Goal: Information Seeking & Learning: Learn about a topic

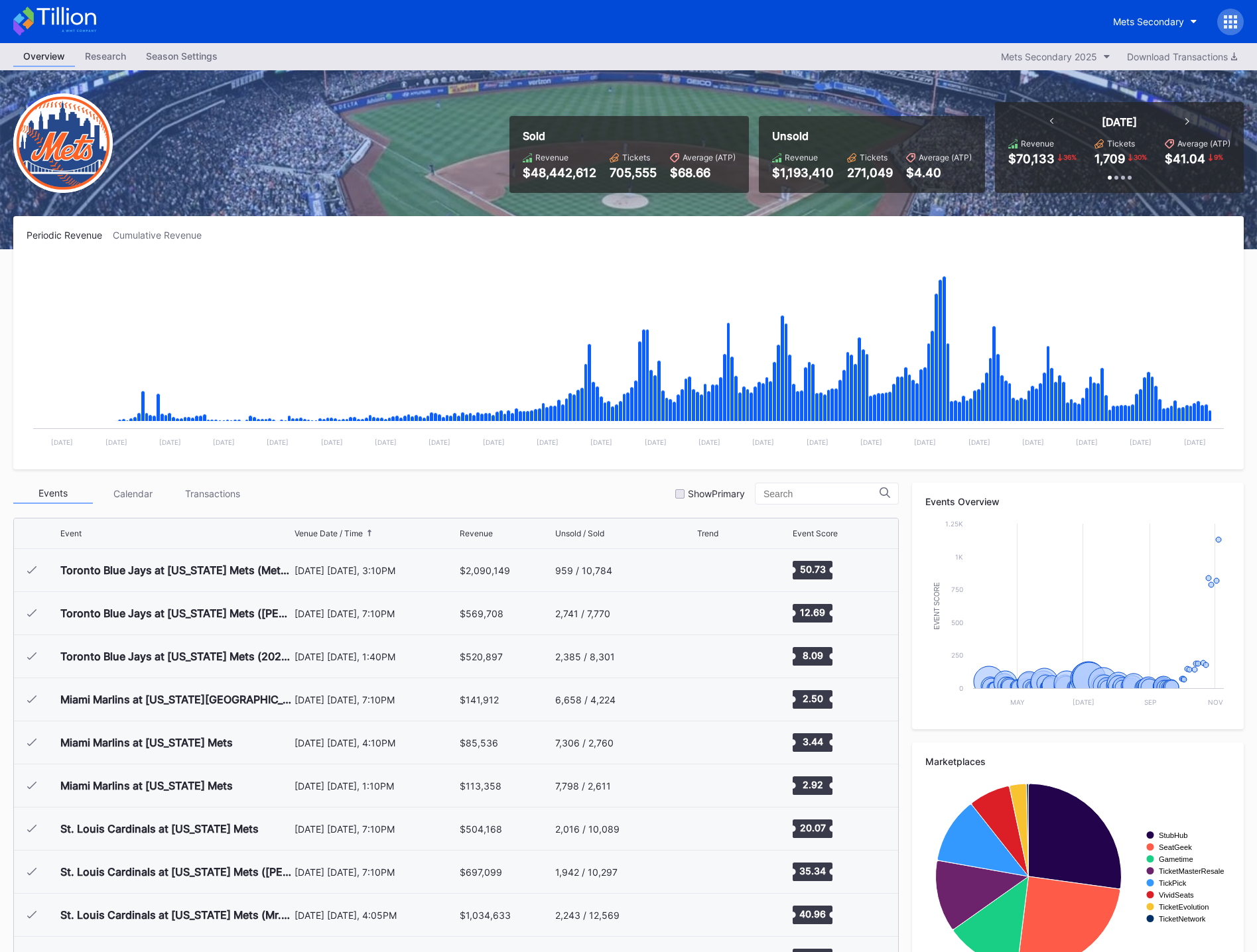
scroll to position [3060, 0]
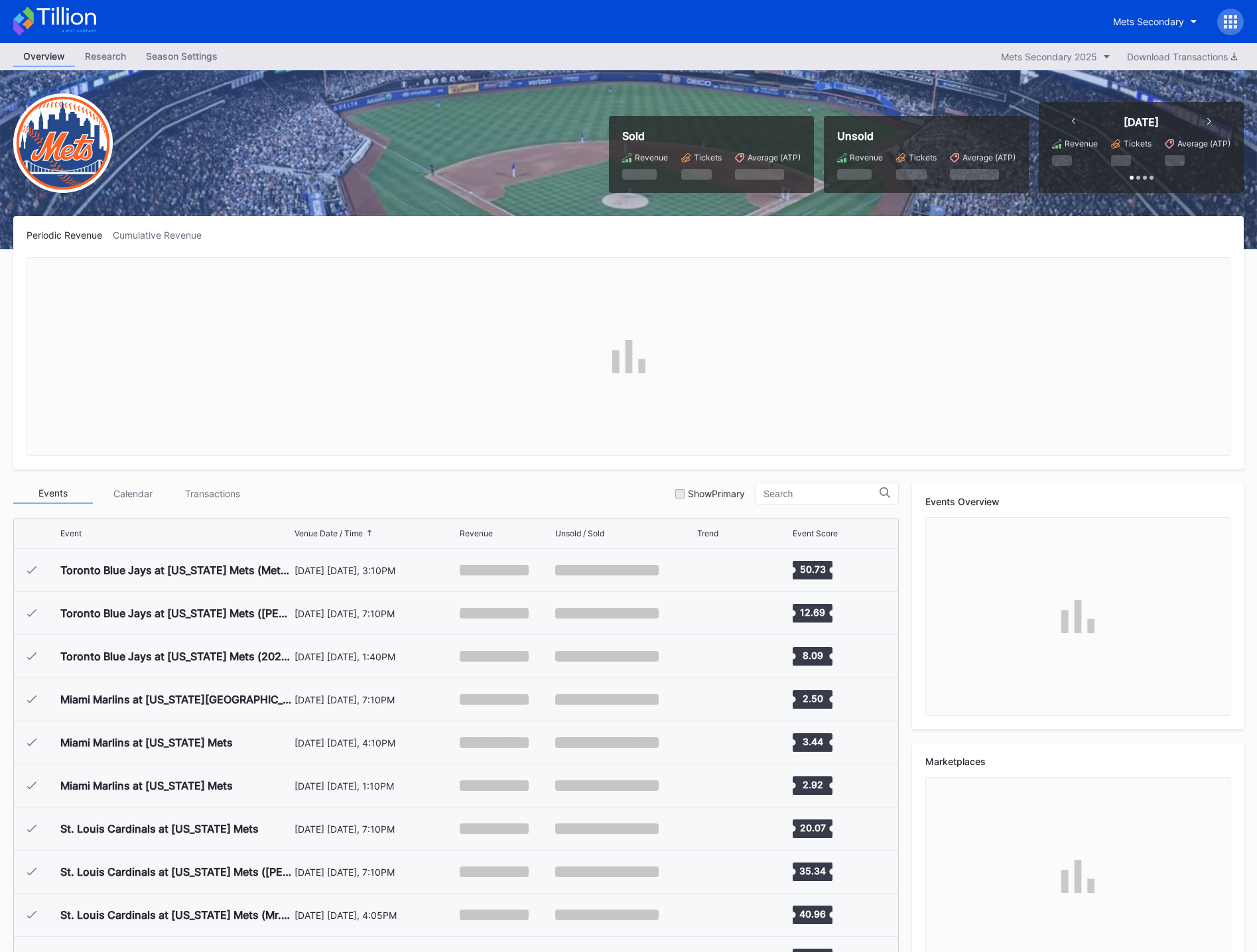
scroll to position [3060, 0]
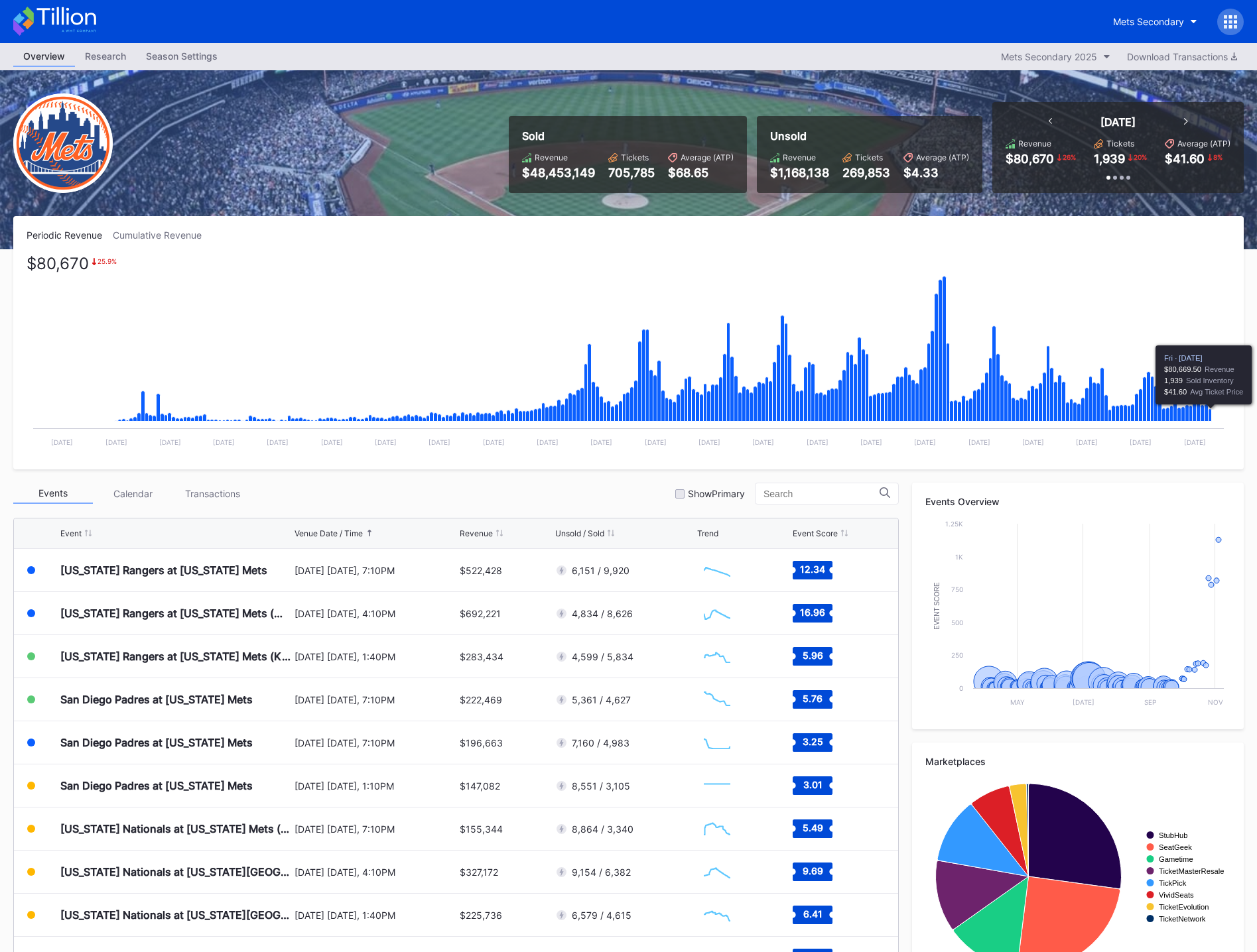
click at [1212, 418] on icon "Chart title" at bounding box center [1210, 415] width 3 height 12
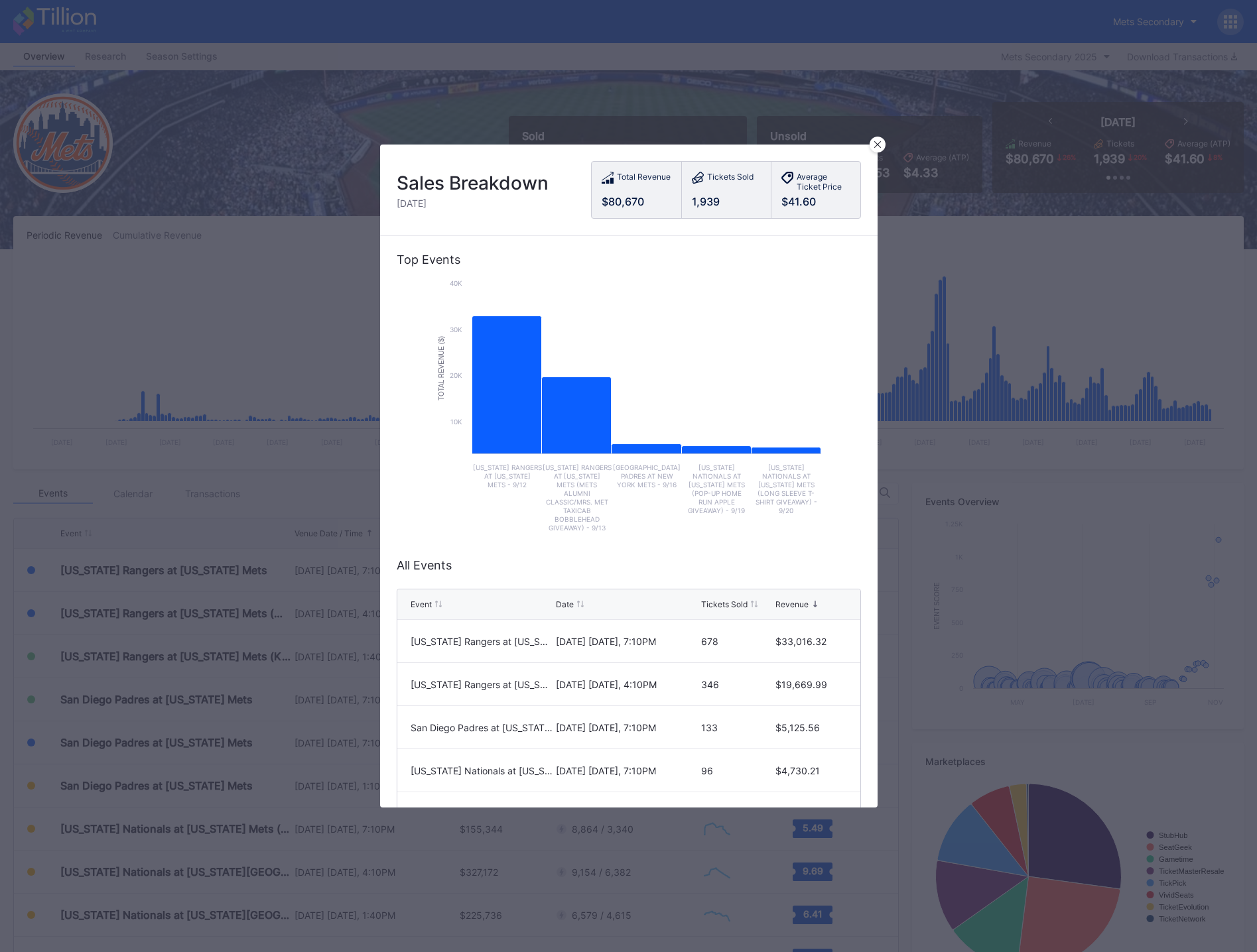
click at [870, 147] on div at bounding box center [877, 144] width 16 height 16
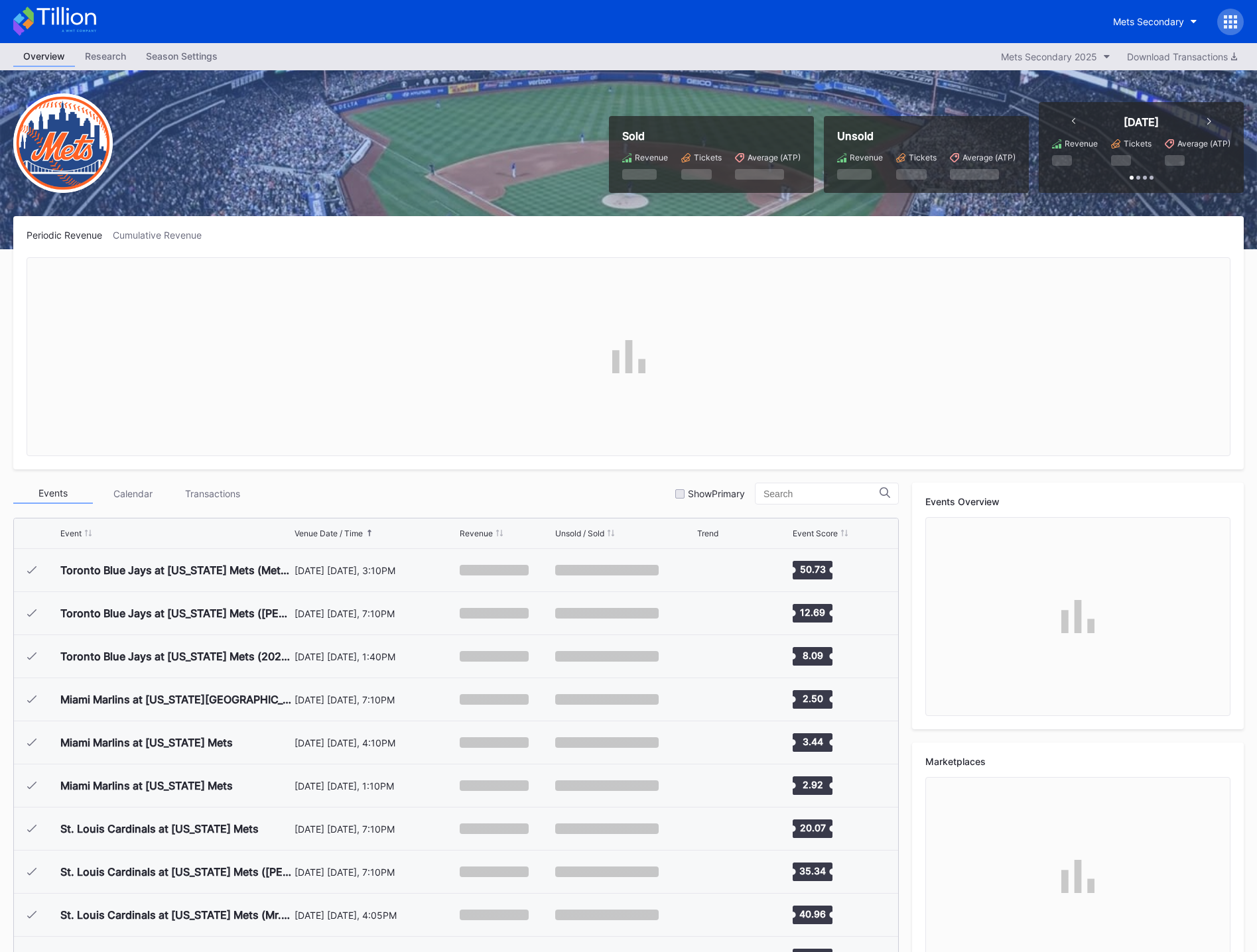
scroll to position [3060, 0]
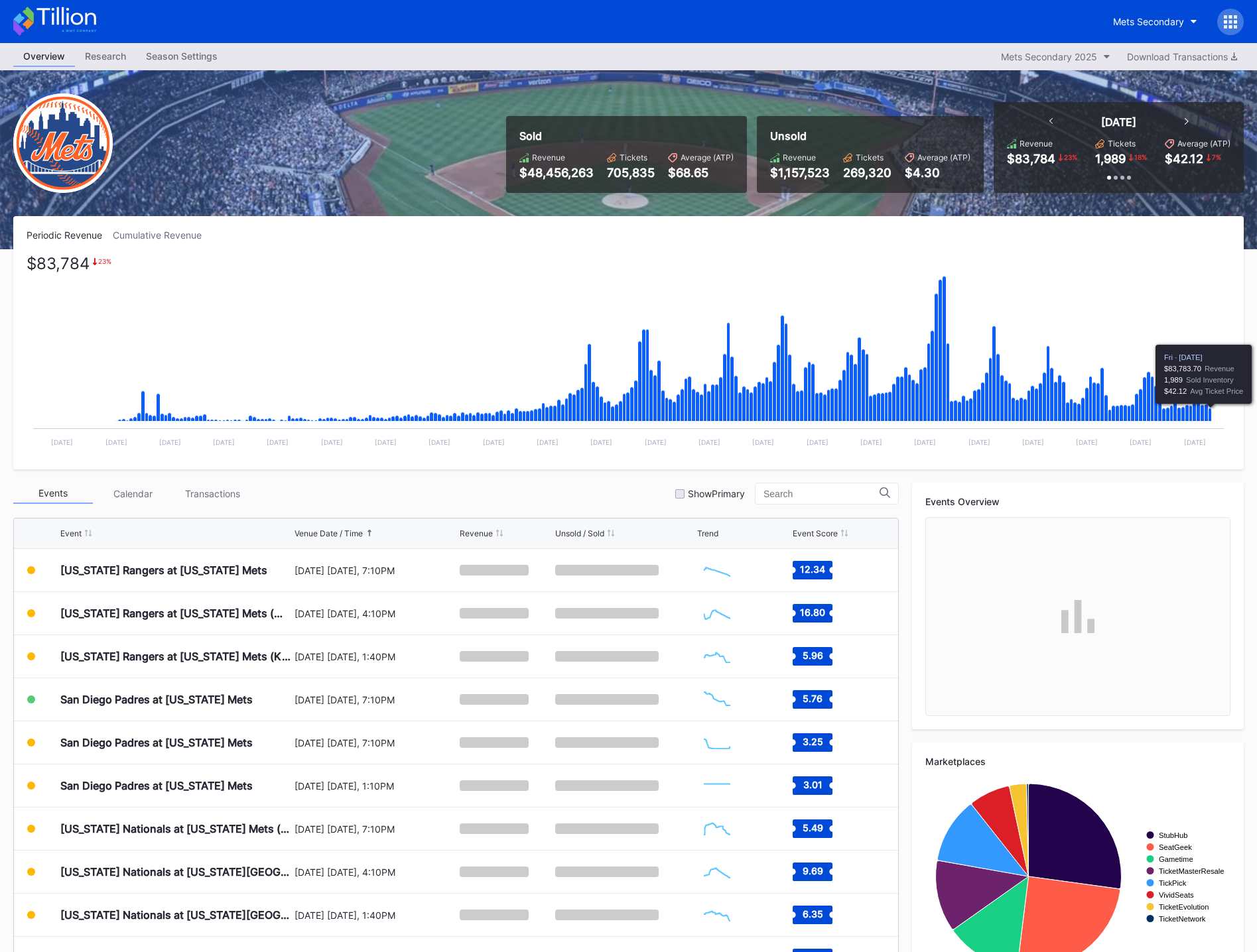
click at [1211, 412] on icon "Chart title" at bounding box center [1210, 415] width 3 height 13
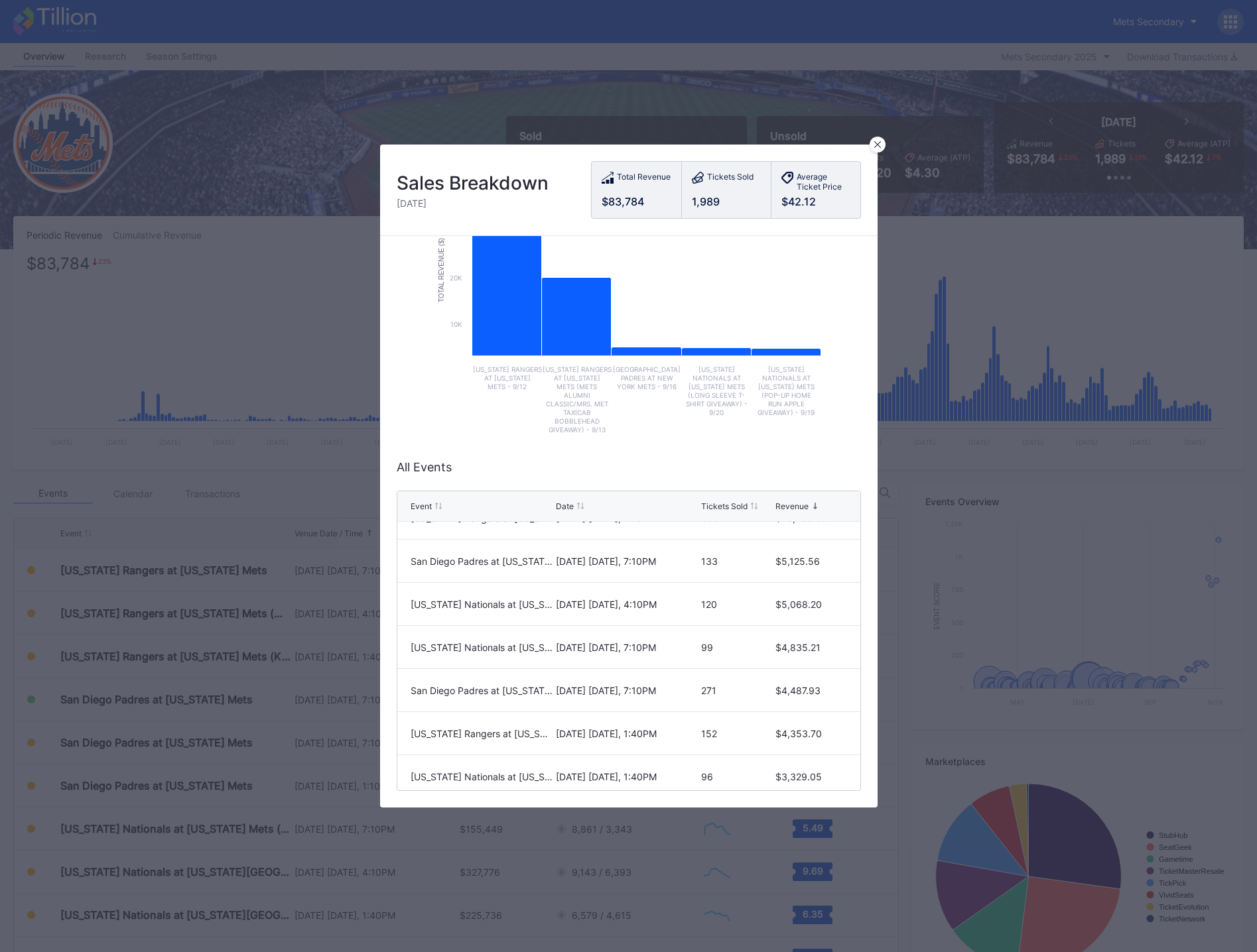
scroll to position [53, 0]
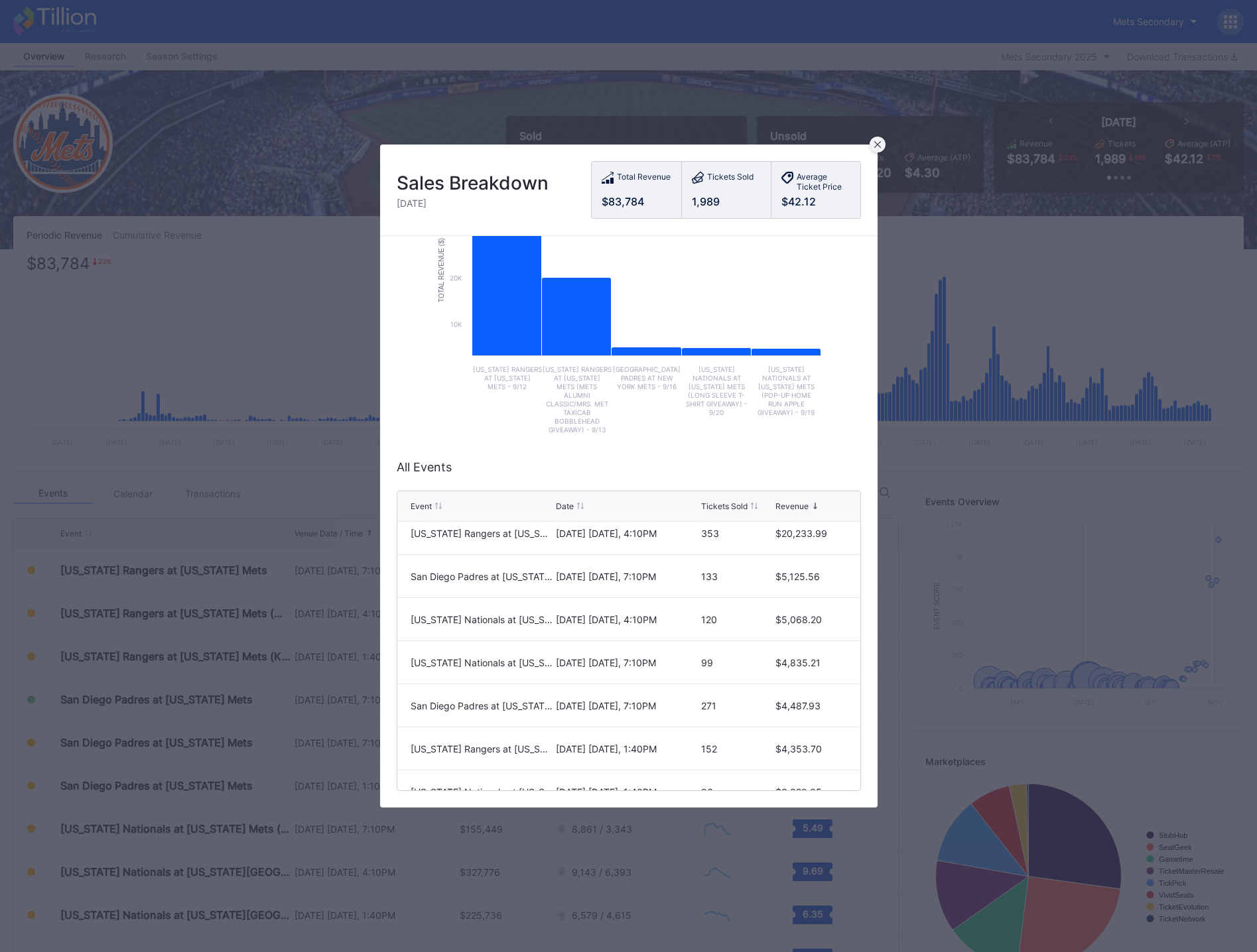
click at [879, 145] on icon at bounding box center [877, 145] width 7 height 7
